Goal: Transaction & Acquisition: Book appointment/travel/reservation

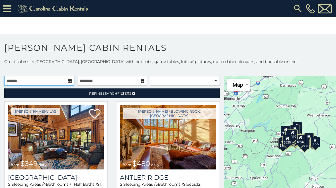
click at [67, 79] on input "text" at bounding box center [39, 81] width 70 height 10
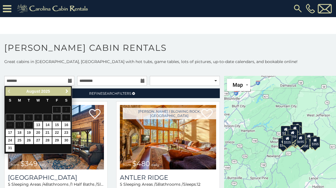
click at [65, 92] on span "Next" at bounding box center [67, 91] width 5 height 5
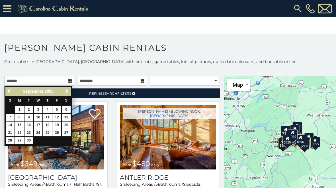
click at [63, 91] on link "Next" at bounding box center [66, 91] width 7 height 7
click at [64, 91] on link "Next" at bounding box center [66, 91] width 7 height 7
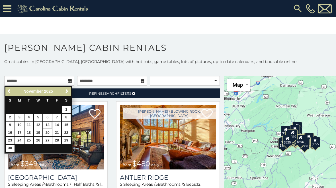
click at [47, 124] on link "13" at bounding box center [47, 124] width 9 height 7
type input "**********"
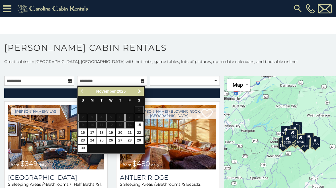
click at [81, 131] on link "16" at bounding box center [82, 132] width 9 height 7
type input "**********"
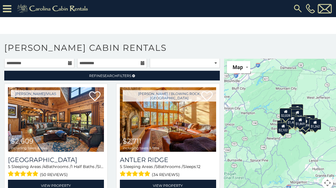
scroll to position [18, 0]
click at [134, 74] on icon at bounding box center [133, 75] width 3 height 3
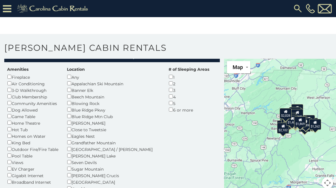
scroll to position [20, 0]
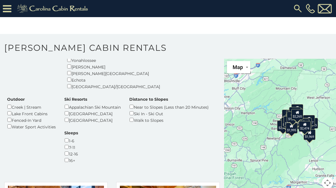
scroll to position [144, 0]
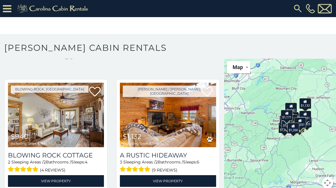
scroll to position [248, 0]
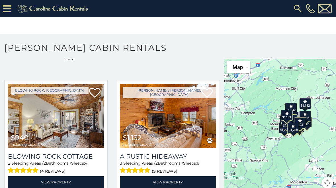
click at [70, 176] on link "View Property" at bounding box center [56, 182] width 96 height 12
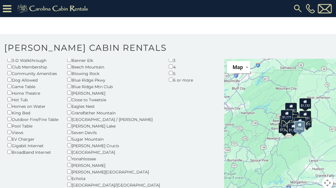
scroll to position [37, 0]
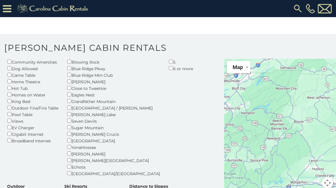
scroll to position [58, 0]
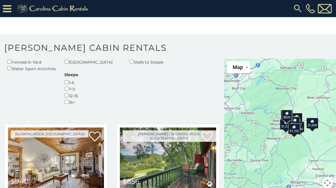
scroll to position [205, 0]
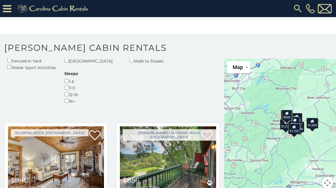
click at [182, 126] on img at bounding box center [168, 158] width 96 height 64
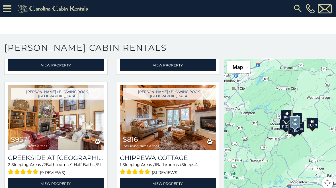
scroll to position [600, 0]
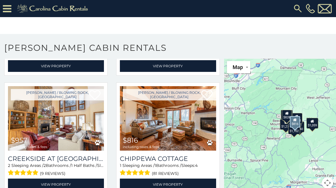
click at [177, 178] on link "View Property" at bounding box center [168, 184] width 96 height 12
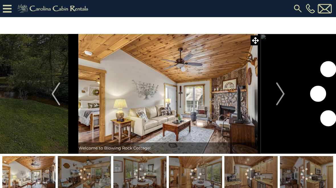
click at [277, 95] on img "Next" at bounding box center [280, 93] width 9 height 23
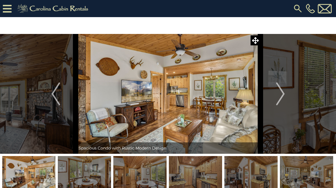
click at [279, 92] on img "Next" at bounding box center [280, 93] width 9 height 23
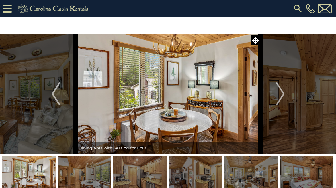
click at [276, 96] on img "Next" at bounding box center [280, 93] width 9 height 23
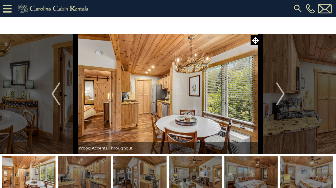
click at [273, 94] on button "Next" at bounding box center [280, 94] width 40 height 120
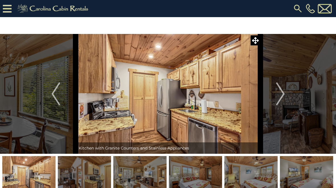
click at [277, 91] on img "Next" at bounding box center [280, 93] width 9 height 23
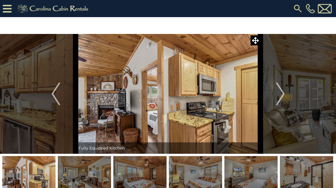
click at [277, 94] on img "Next" at bounding box center [280, 93] width 9 height 23
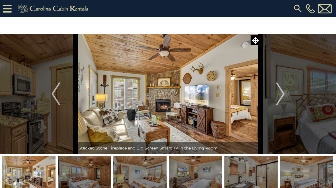
click at [272, 96] on button "Next" at bounding box center [280, 94] width 40 height 120
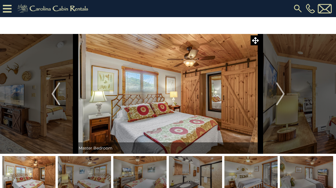
click at [276, 90] on button "Next" at bounding box center [280, 94] width 40 height 120
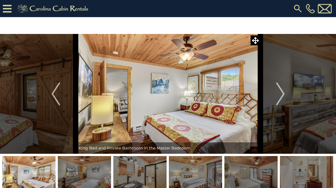
click at [273, 93] on button "Next" at bounding box center [280, 94] width 40 height 120
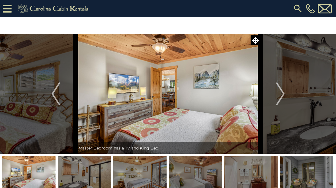
click at [272, 96] on button "Next" at bounding box center [280, 94] width 40 height 120
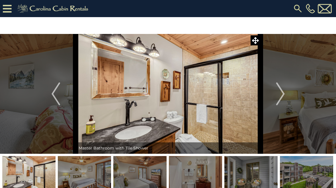
click at [278, 97] on img "Next" at bounding box center [280, 93] width 9 height 23
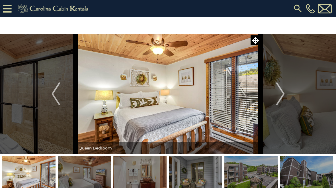
click at [275, 94] on button "Next" at bounding box center [280, 94] width 40 height 120
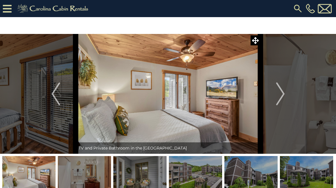
click at [275, 98] on button "Next" at bounding box center [280, 94] width 40 height 120
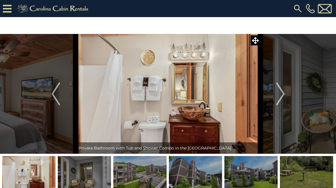
click at [266, 104] on button "Next" at bounding box center [280, 94] width 40 height 120
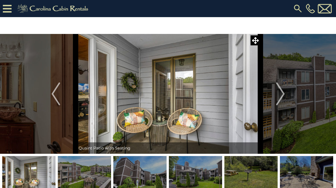
click at [274, 98] on button "Next" at bounding box center [280, 94] width 40 height 120
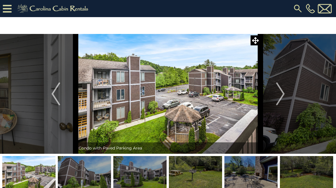
click at [276, 97] on img "Next" at bounding box center [280, 93] width 9 height 23
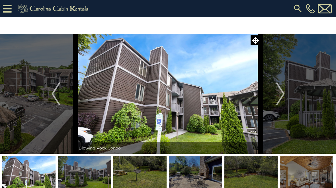
click at [274, 98] on button "Next" at bounding box center [280, 94] width 40 height 120
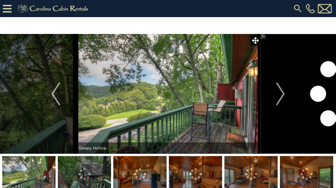
click at [277, 92] on img "Next" at bounding box center [280, 93] width 9 height 23
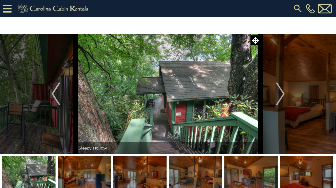
click at [280, 89] on img "Next" at bounding box center [280, 93] width 9 height 23
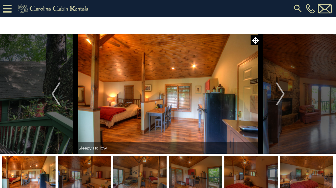
click at [275, 95] on button "Next" at bounding box center [280, 94] width 40 height 120
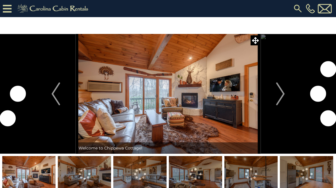
click at [277, 95] on img "Next" at bounding box center [280, 93] width 9 height 23
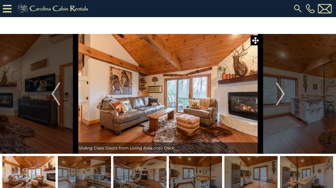
click at [275, 97] on button "Next" at bounding box center [280, 94] width 40 height 120
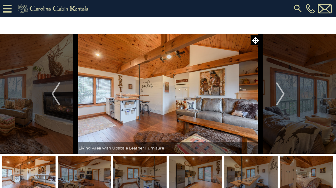
click at [279, 96] on img "Next" at bounding box center [280, 93] width 9 height 23
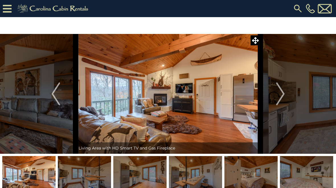
click at [276, 96] on img "Next" at bounding box center [280, 93] width 9 height 23
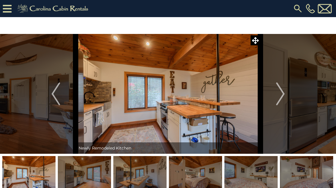
click at [275, 93] on button "Next" at bounding box center [280, 94] width 40 height 120
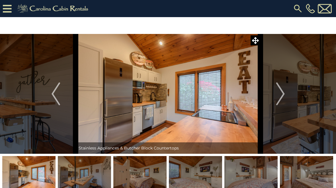
click at [275, 97] on button "Next" at bounding box center [280, 94] width 40 height 120
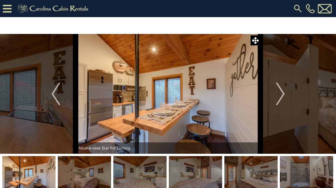
click at [277, 94] on img "Next" at bounding box center [280, 93] width 9 height 23
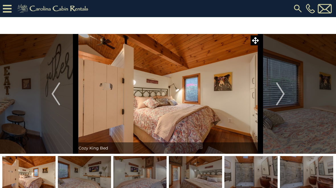
click at [278, 93] on img "Next" at bounding box center [280, 93] width 9 height 23
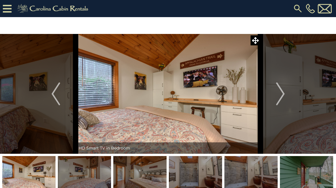
click at [277, 98] on img "Next" at bounding box center [280, 93] width 9 height 23
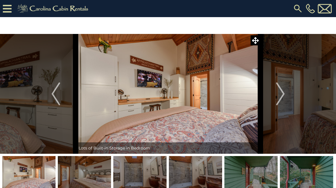
click at [275, 94] on button "Next" at bounding box center [280, 94] width 40 height 120
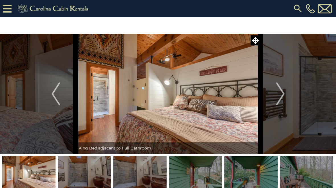
click at [275, 95] on button "Next" at bounding box center [280, 94] width 40 height 120
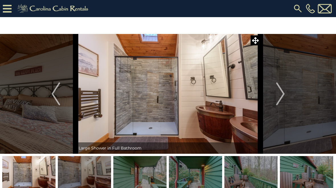
click at [279, 93] on img "Next" at bounding box center [280, 93] width 9 height 23
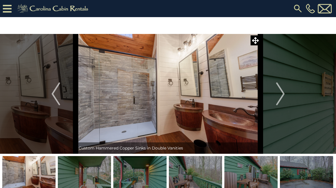
click at [277, 94] on img "Next" at bounding box center [280, 93] width 9 height 23
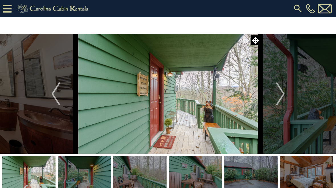
click at [273, 98] on button "Next" at bounding box center [280, 94] width 40 height 120
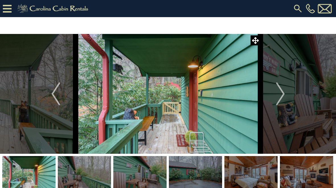
click at [276, 98] on img "Next" at bounding box center [280, 93] width 9 height 23
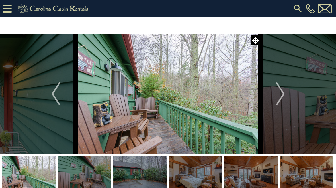
click at [275, 99] on button "Next" at bounding box center [280, 94] width 40 height 120
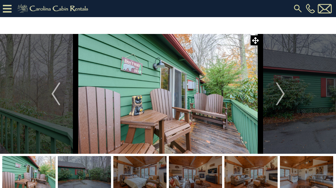
click at [277, 98] on img "Next" at bounding box center [280, 93] width 9 height 23
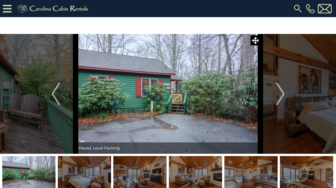
click at [278, 96] on img "Next" at bounding box center [280, 93] width 9 height 23
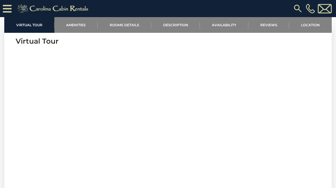
scroll to position [191, 0]
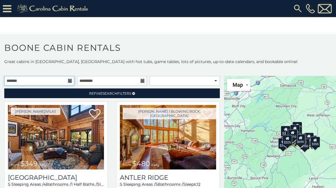
click at [67, 81] on input "text" at bounding box center [39, 81] width 70 height 10
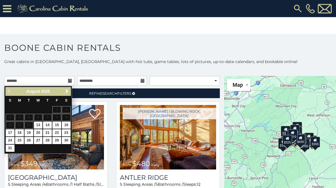
click at [63, 94] on div "Previous Next [DATE]" at bounding box center [37, 91] width 65 height 9
click at [68, 90] on span "Next" at bounding box center [67, 91] width 5 height 5
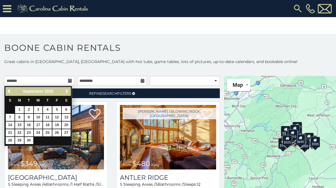
click at [69, 92] on span "Next" at bounding box center [67, 91] width 5 height 5
click at [65, 91] on span "Next" at bounding box center [67, 91] width 5 height 5
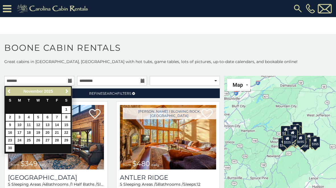
click at [49, 124] on link "13" at bounding box center [47, 124] width 9 height 7
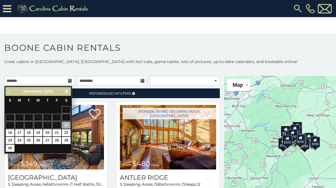
type input "**********"
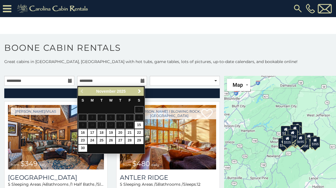
click at [83, 131] on link "16" at bounding box center [82, 132] width 9 height 7
type input "**********"
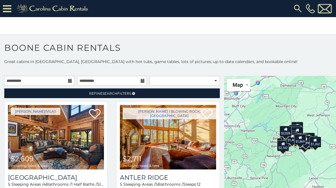
click at [124, 94] on span "Refine Search Filters" at bounding box center [110, 93] width 42 height 4
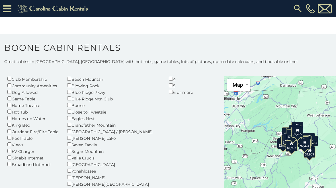
scroll to position [52, 0]
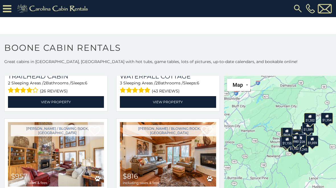
scroll to position [1173, 0]
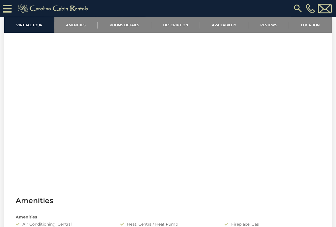
scroll to position [213, 0]
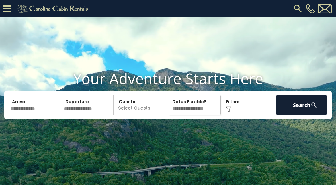
click at [235, 112] on div "Click to Choose" at bounding box center [248, 105] width 52 height 20
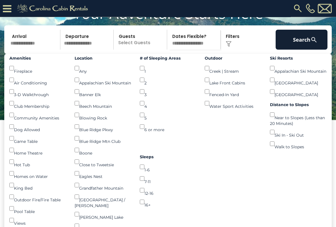
scroll to position [48, 0]
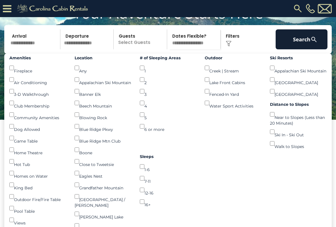
click at [296, 49] on button "Search" at bounding box center [301, 39] width 52 height 20
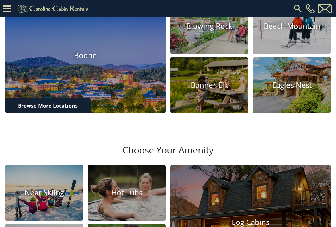
scroll to position [199, 0]
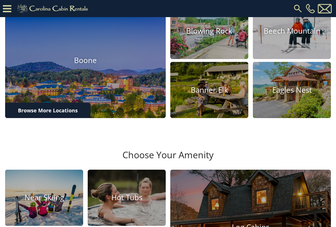
click at [55, 118] on link "Browse More Locations" at bounding box center [47, 109] width 85 height 15
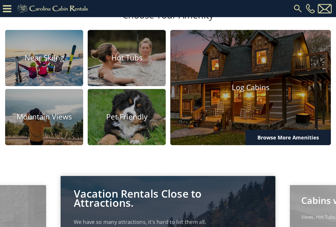
scroll to position [457, 0]
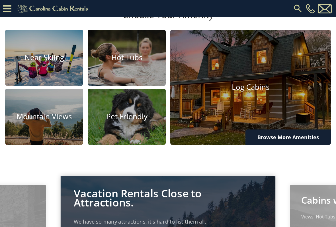
click at [295, 145] on link "Browse More Amenities" at bounding box center [287, 136] width 85 height 15
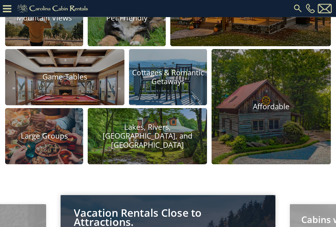
scroll to position [555, 0]
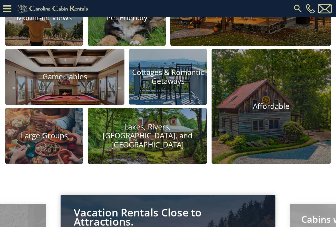
click at [175, 165] on img at bounding box center [147, 147] width 119 height 79
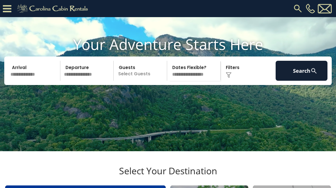
scroll to position [0, 0]
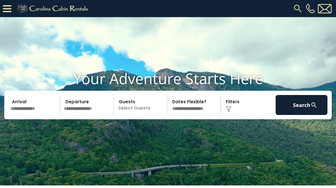
click at [299, 114] on button "Search" at bounding box center [301, 105] width 52 height 20
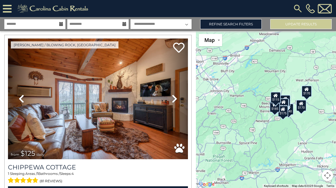
scroll to position [1039, 0]
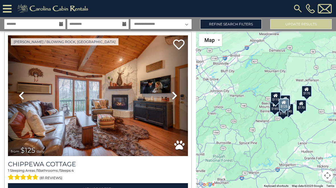
click at [120, 123] on img at bounding box center [98, 95] width 180 height 121
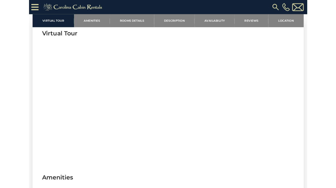
scroll to position [216, 0]
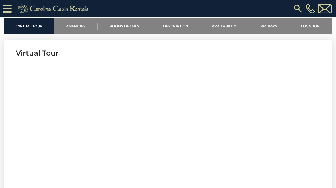
scroll to position [187, 0]
